Goal: Task Accomplishment & Management: Manage account settings

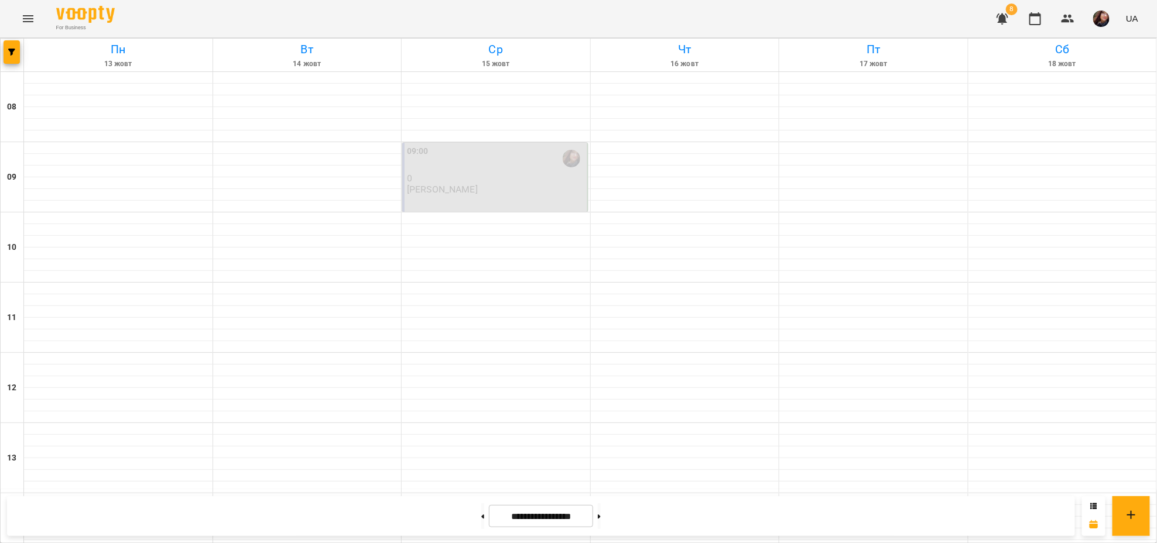
scroll to position [425, 0]
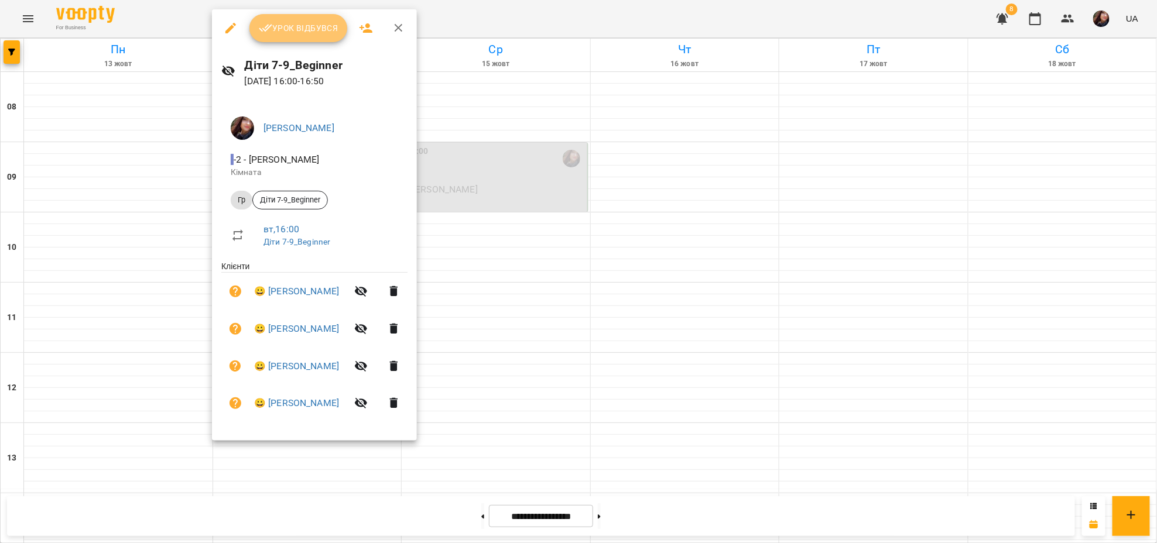
click at [314, 30] on span "Урок відбувся" at bounding box center [299, 28] width 80 height 14
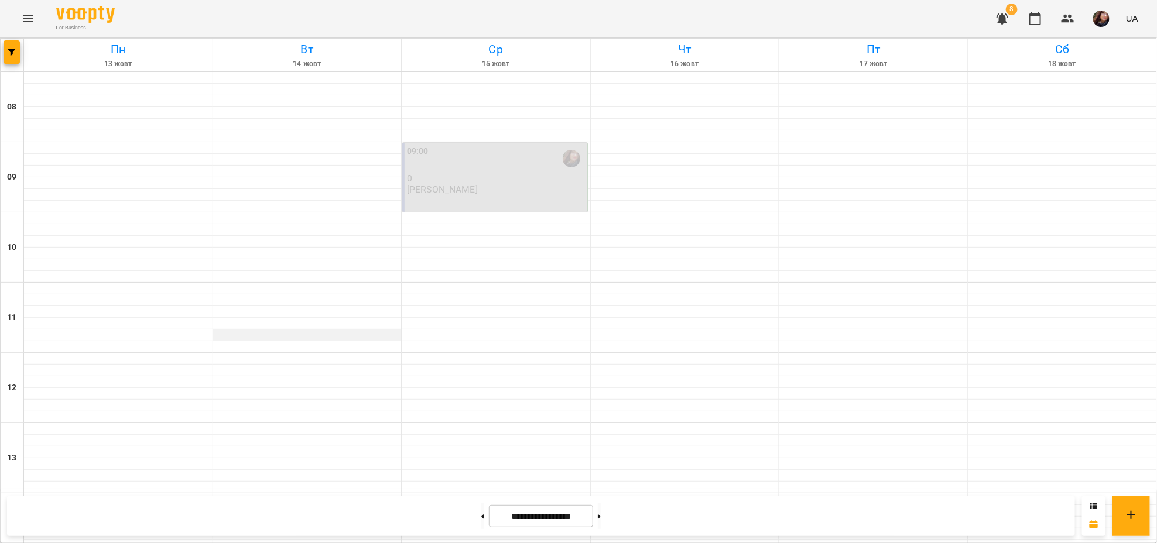
scroll to position [413, 0]
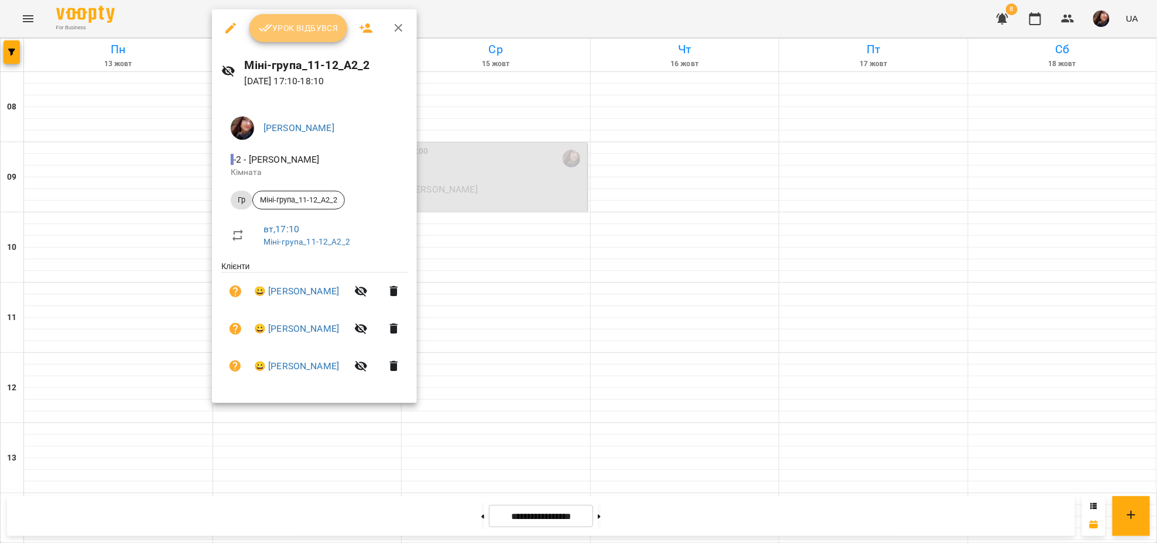
click at [306, 30] on span "Урок відбувся" at bounding box center [299, 28] width 80 height 14
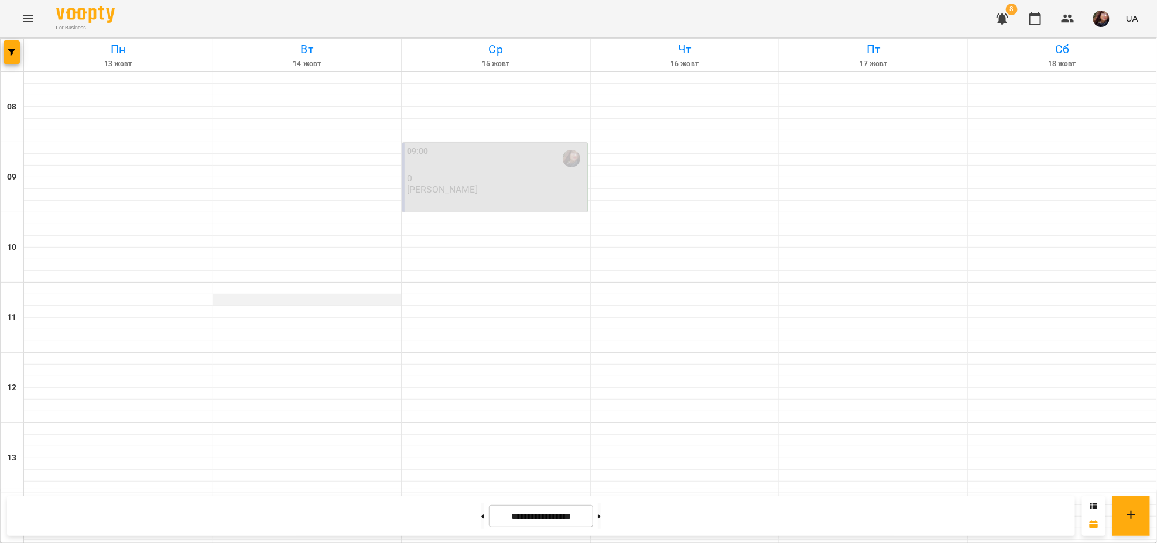
scroll to position [425, 0]
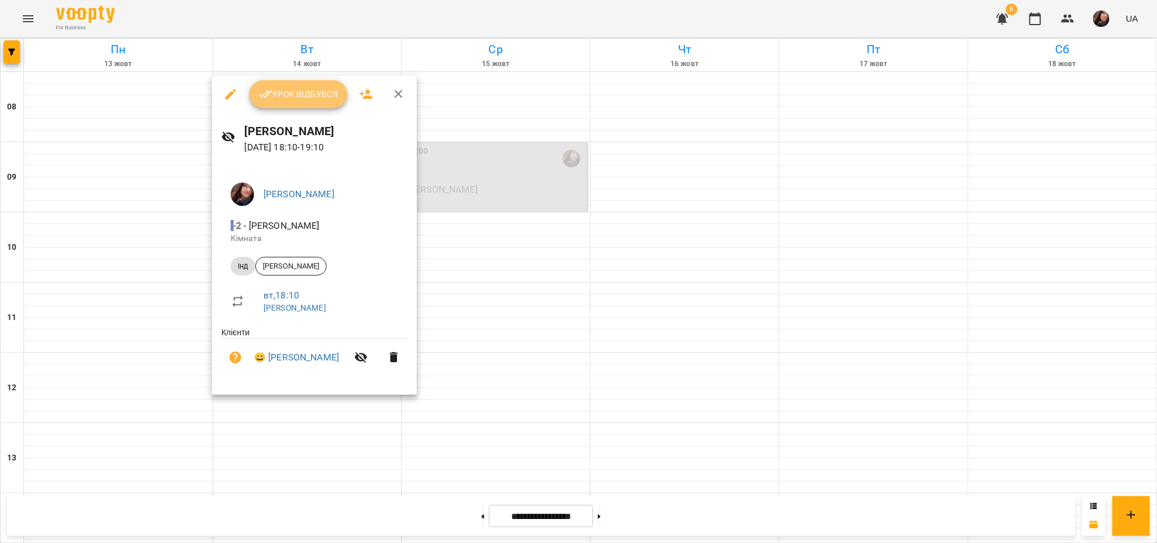
click at [303, 90] on span "Урок відбувся" at bounding box center [299, 94] width 80 height 14
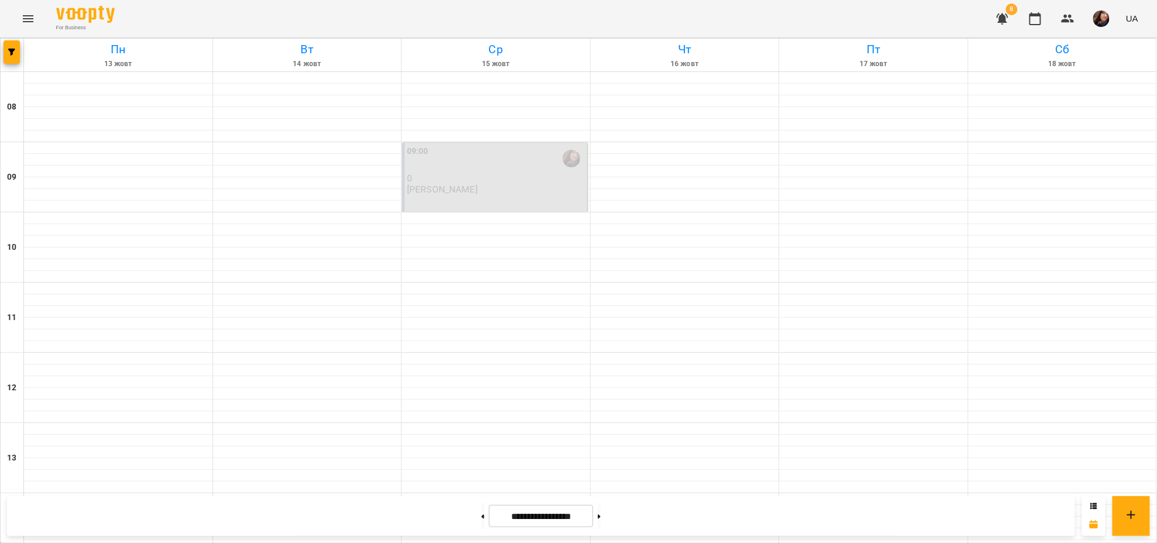
scroll to position [425, 0]
